Goal: Task Accomplishment & Management: Use online tool/utility

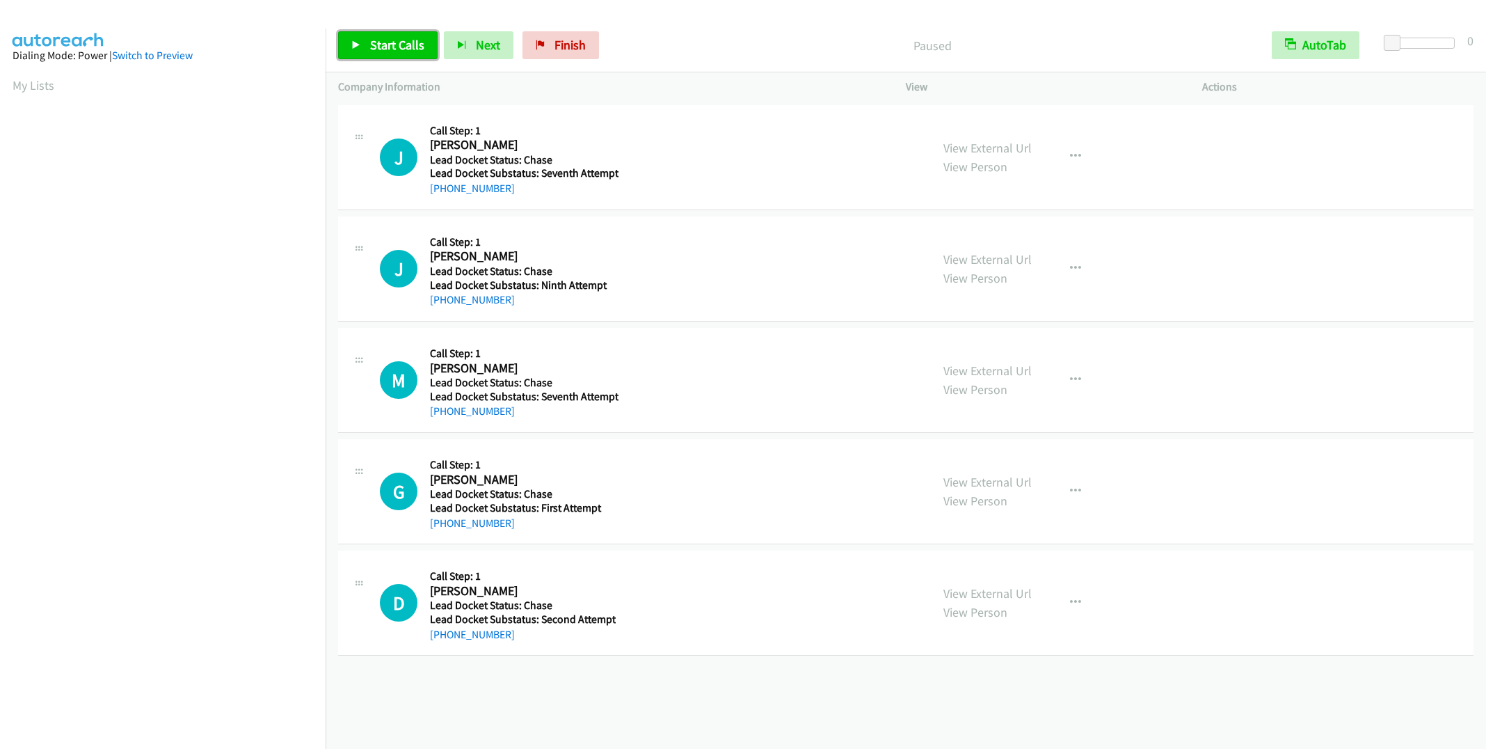
click at [379, 46] on span "Start Calls" at bounding box center [397, 45] width 54 height 16
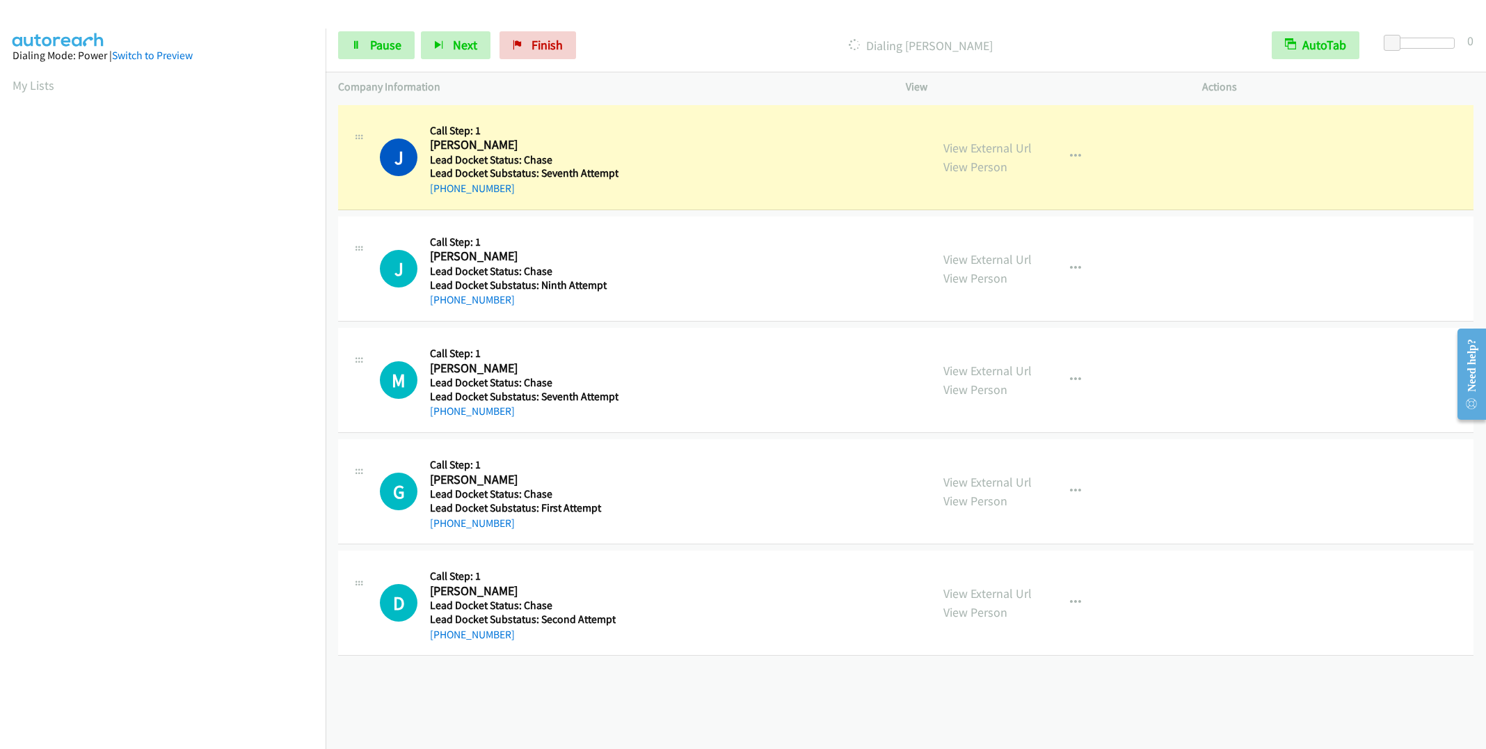
scroll to position [2, 0]
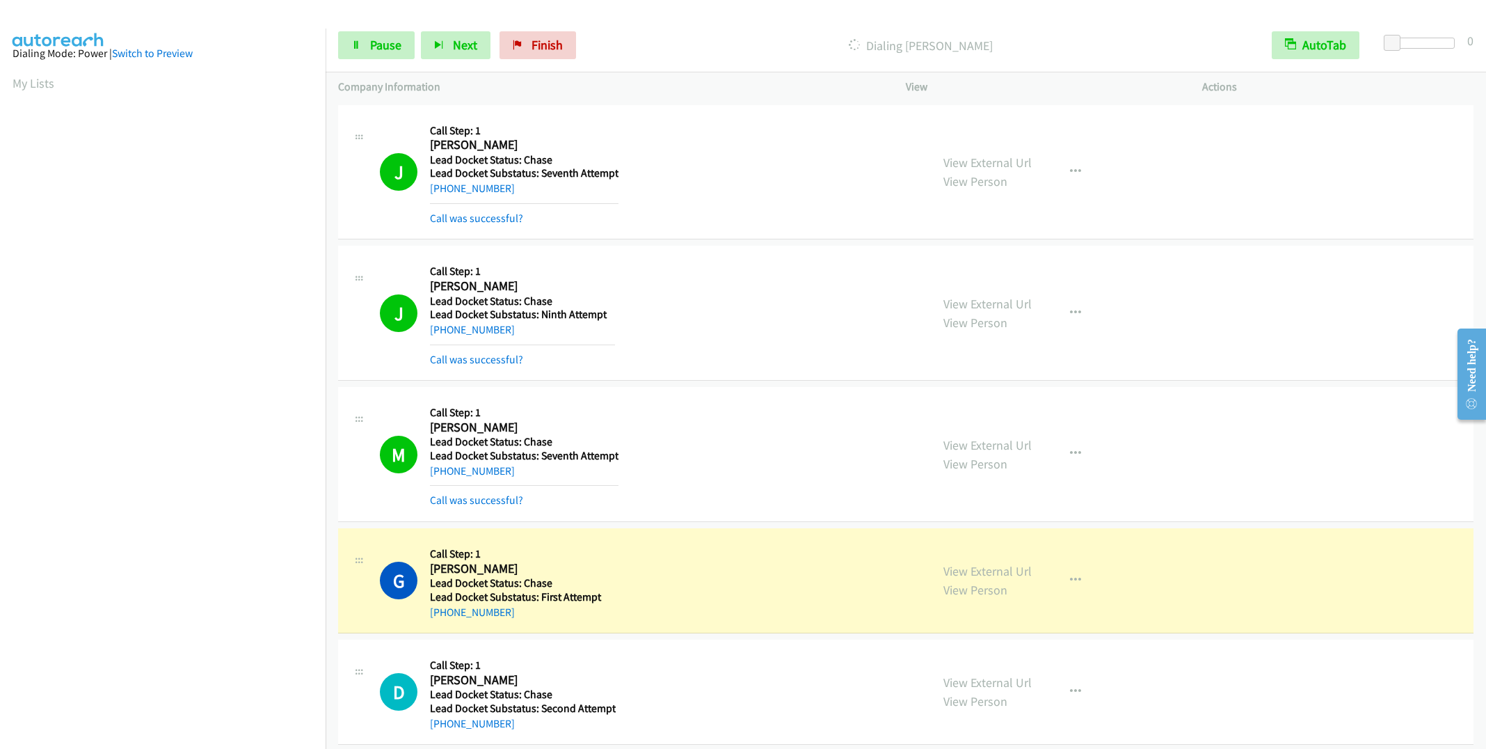
click at [6, 77] on aside "Dialing Mode: Power | Switch to Preview My Lists" at bounding box center [163, 411] width 326 height 770
click at [6, 78] on aside "Dialing Mode: Power | Switch to Preview My Lists" at bounding box center [163, 411] width 326 height 770
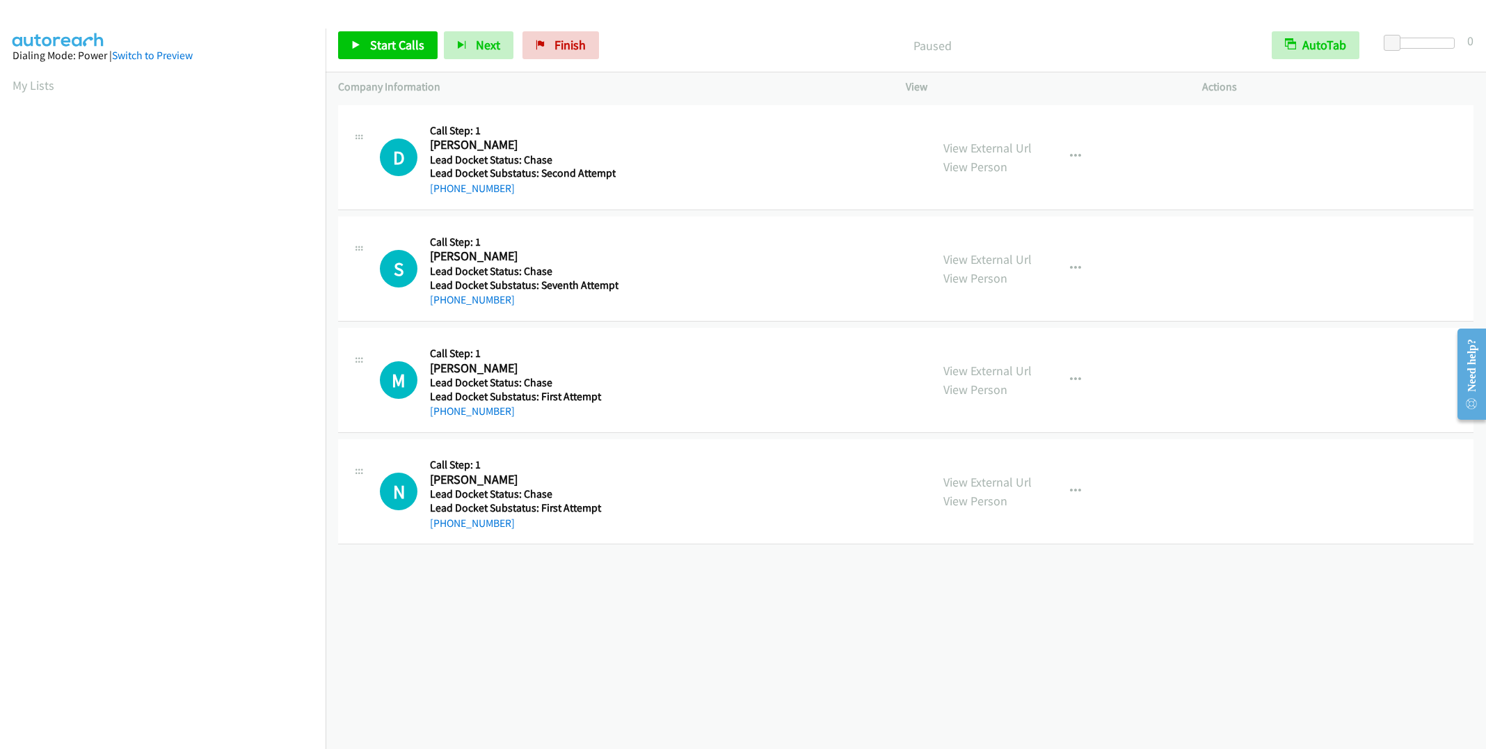
scroll to position [2, 0]
click at [383, 49] on span "Start Calls" at bounding box center [397, 45] width 54 height 16
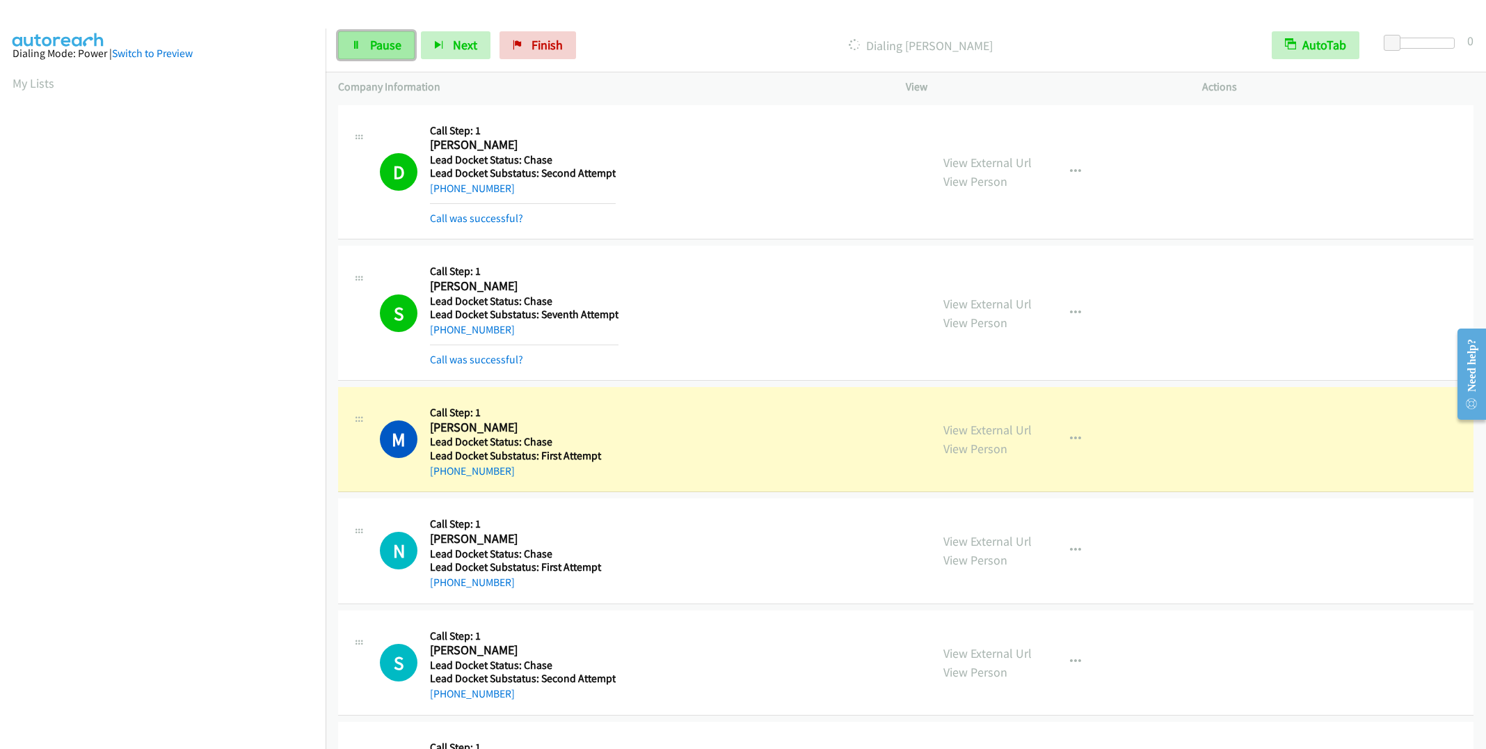
click at [369, 35] on link "Pause" at bounding box center [376, 45] width 77 height 28
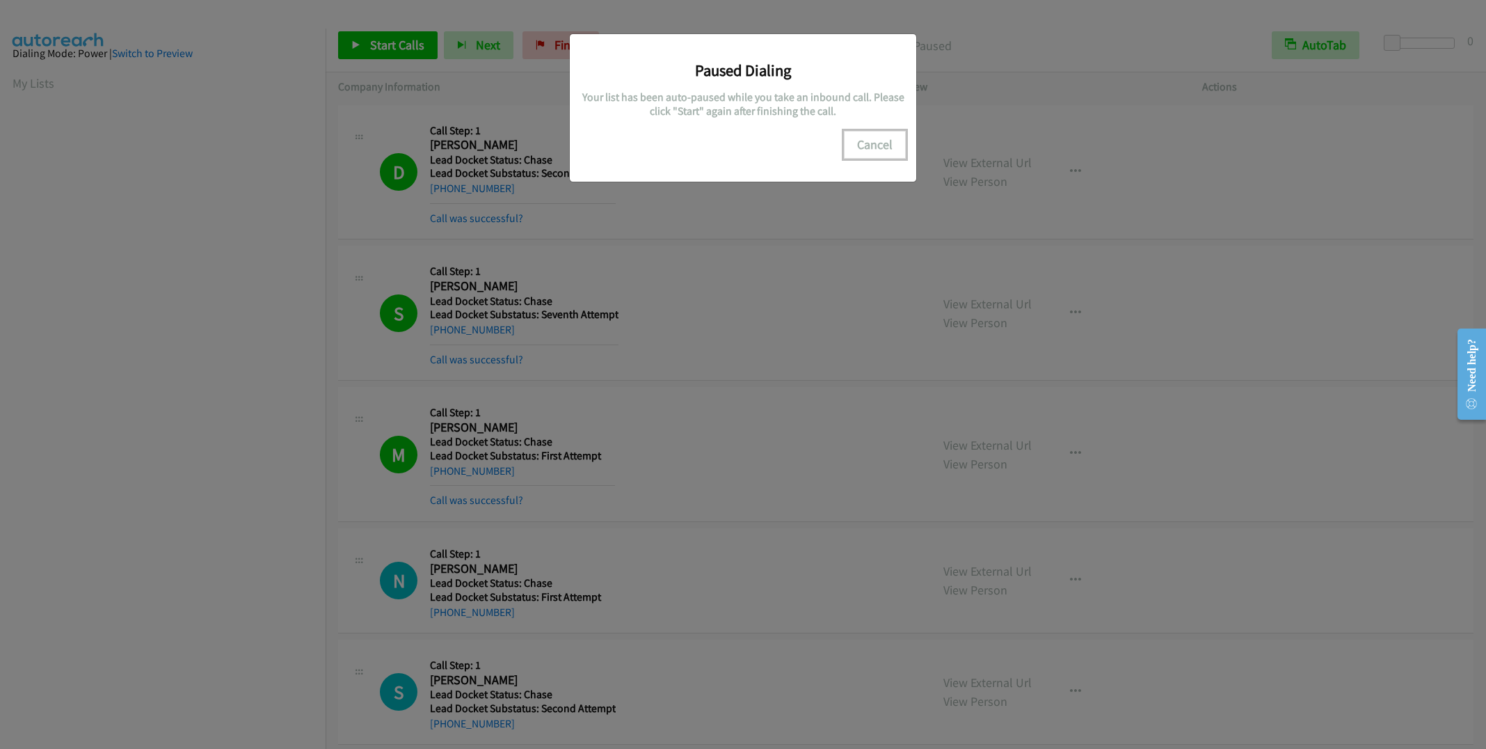
click at [900, 150] on button "Cancel" at bounding box center [875, 145] width 62 height 28
click at [881, 146] on button "Cancel" at bounding box center [875, 145] width 62 height 28
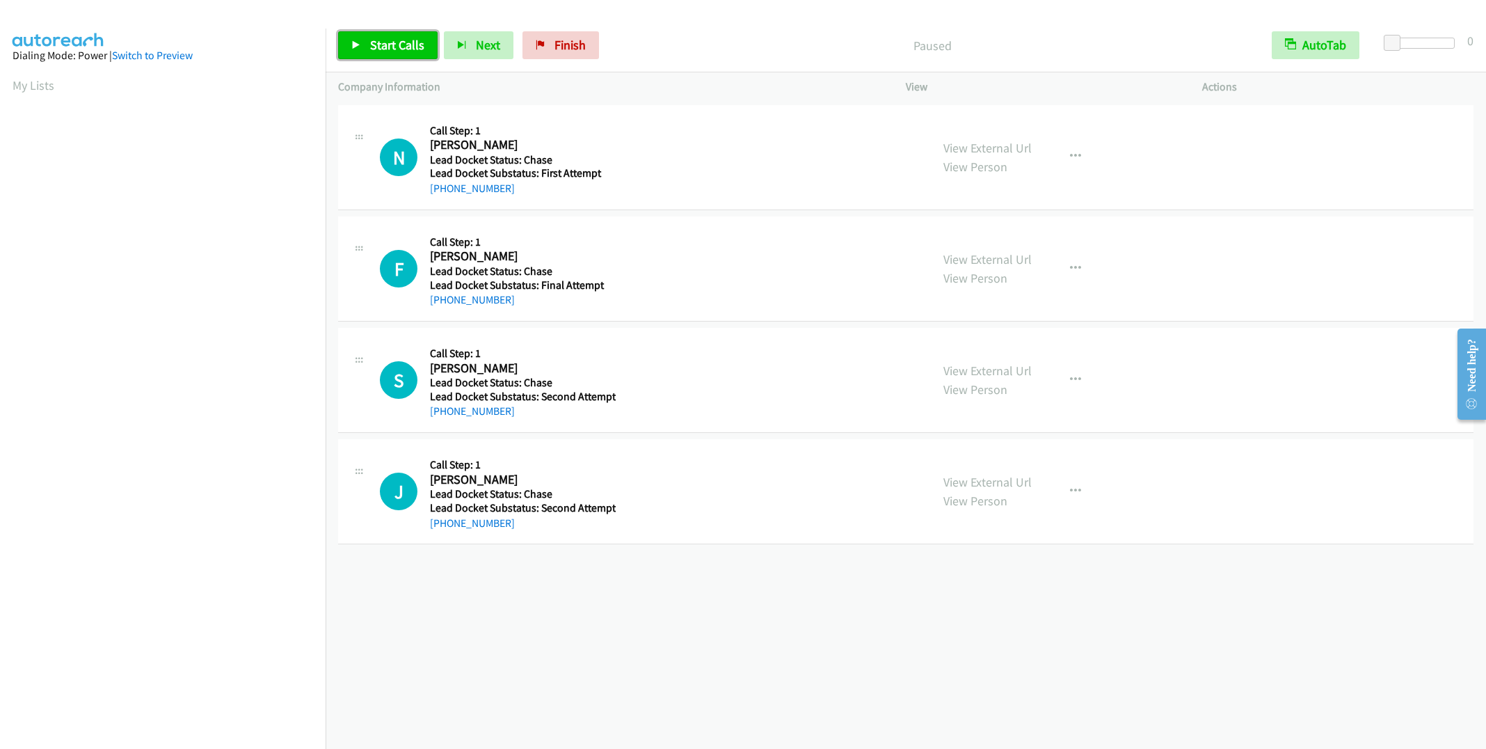
click at [414, 51] on span "Start Calls" at bounding box center [397, 45] width 54 height 16
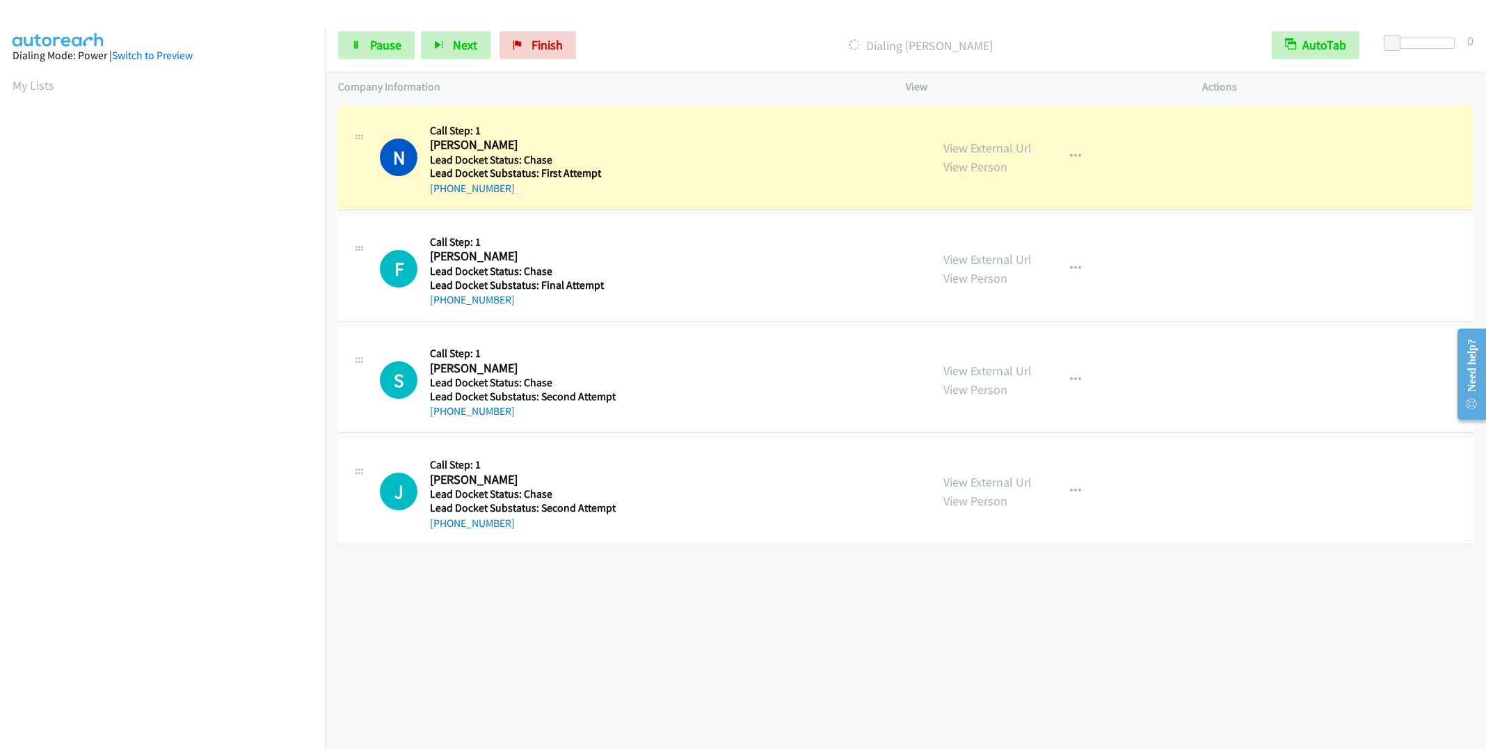
scroll to position [2, 0]
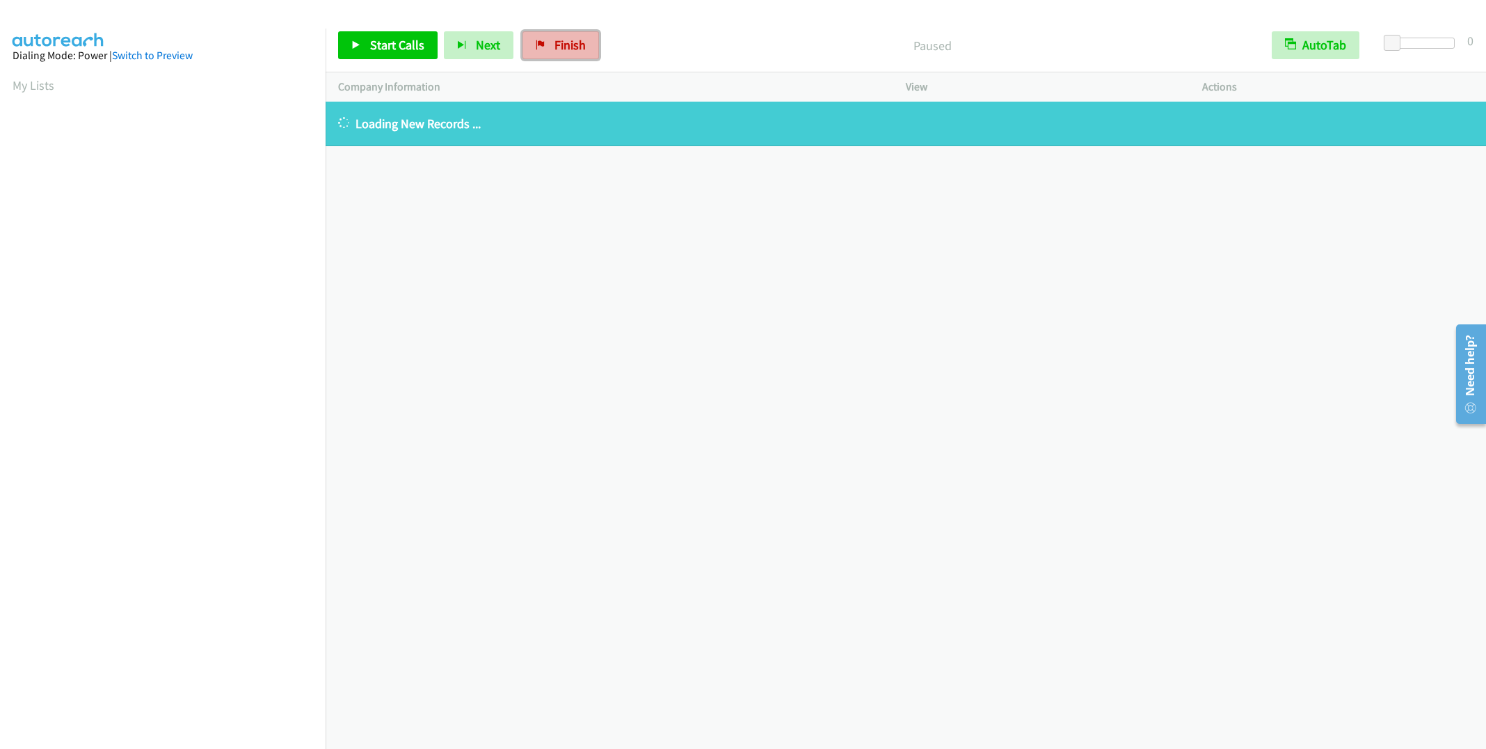
click at [575, 47] on span "Finish" at bounding box center [570, 45] width 31 height 16
